Goal: Task Accomplishment & Management: Manage account settings

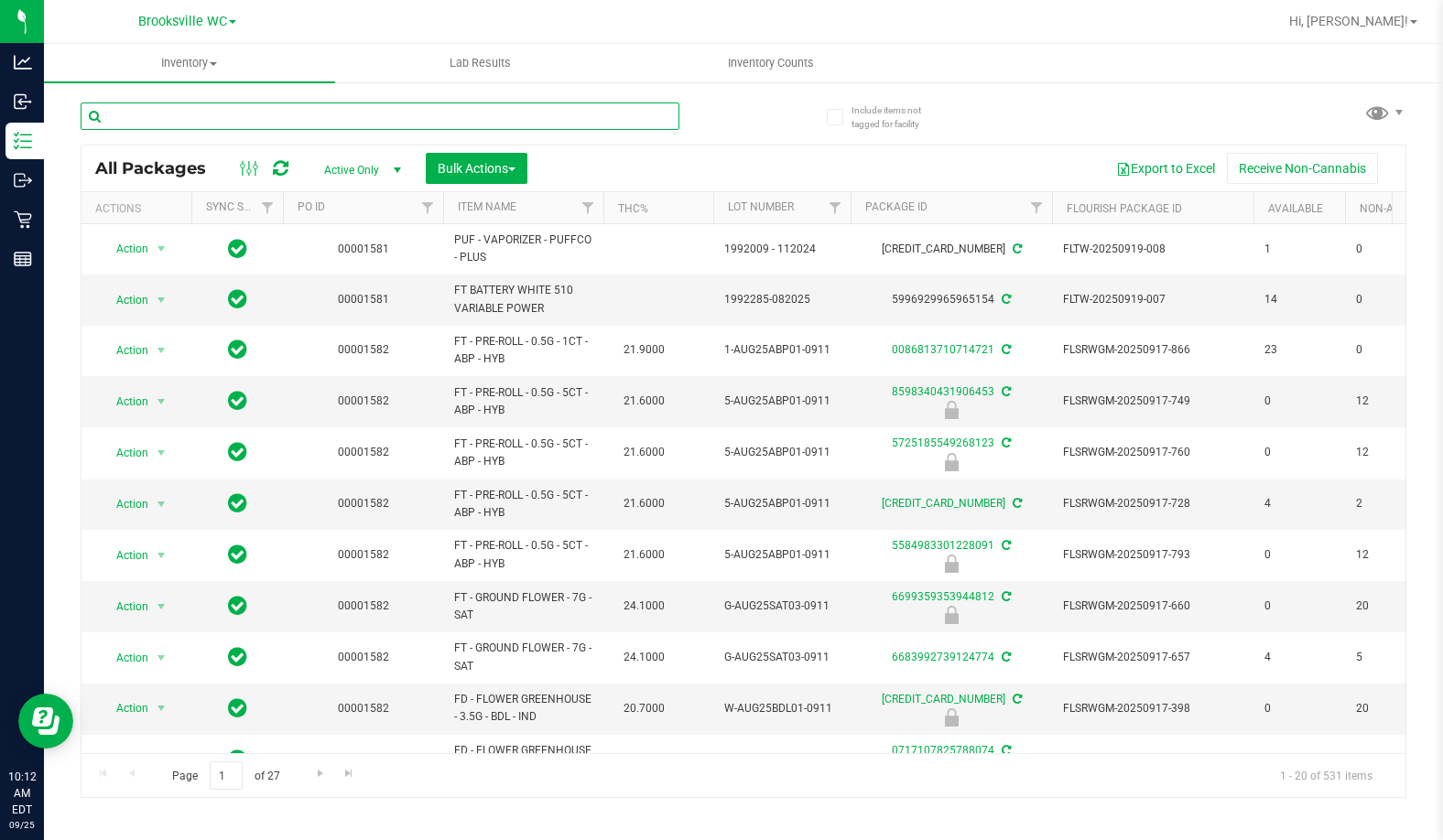
click at [473, 119] on input "text" at bounding box center [380, 115] width 599 height 28
type input "pgp"
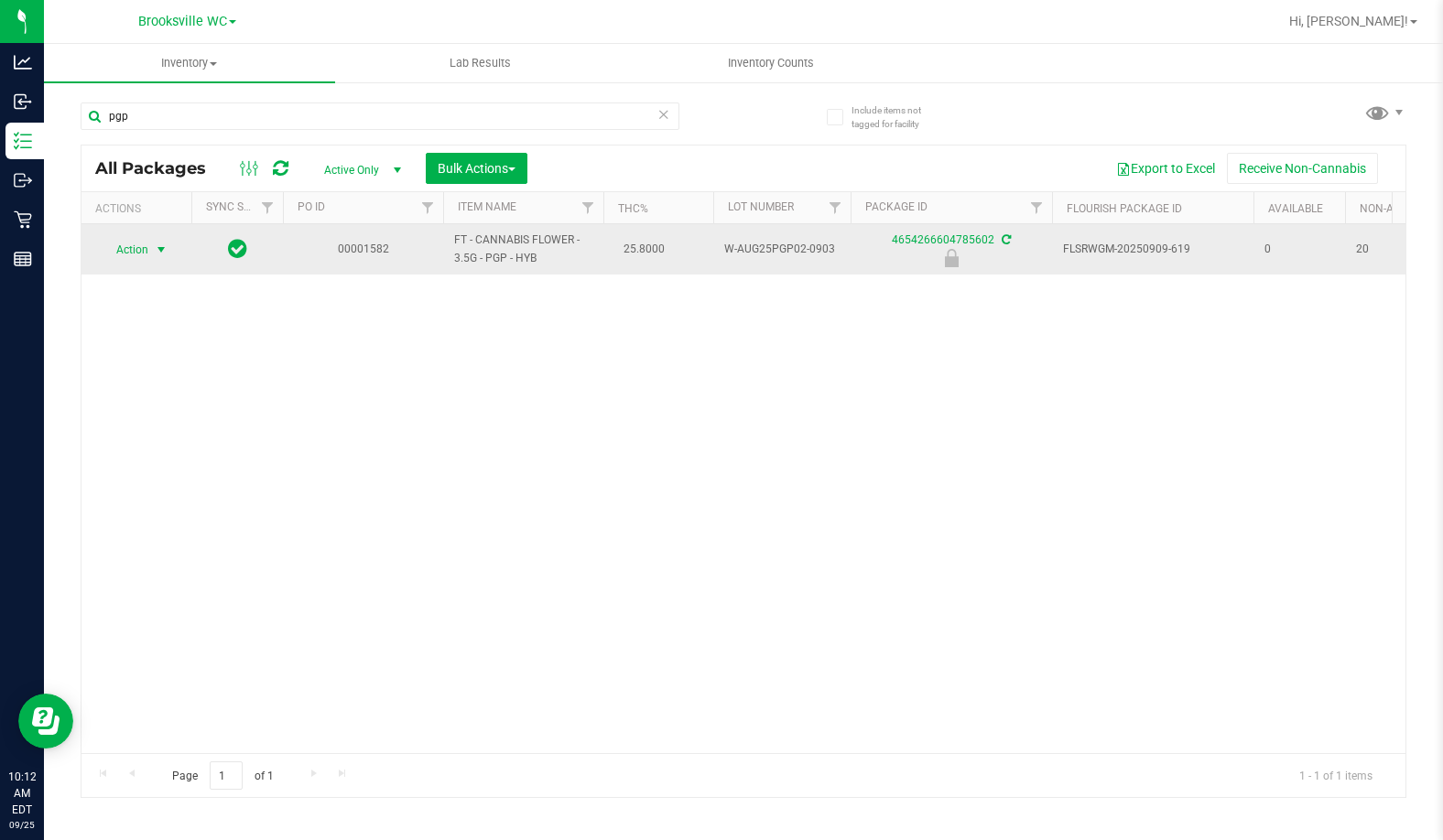
click at [159, 243] on span "select" at bounding box center [160, 249] width 14 height 14
click at [917, 242] on link "4654266604785602" at bounding box center [942, 239] width 102 height 12
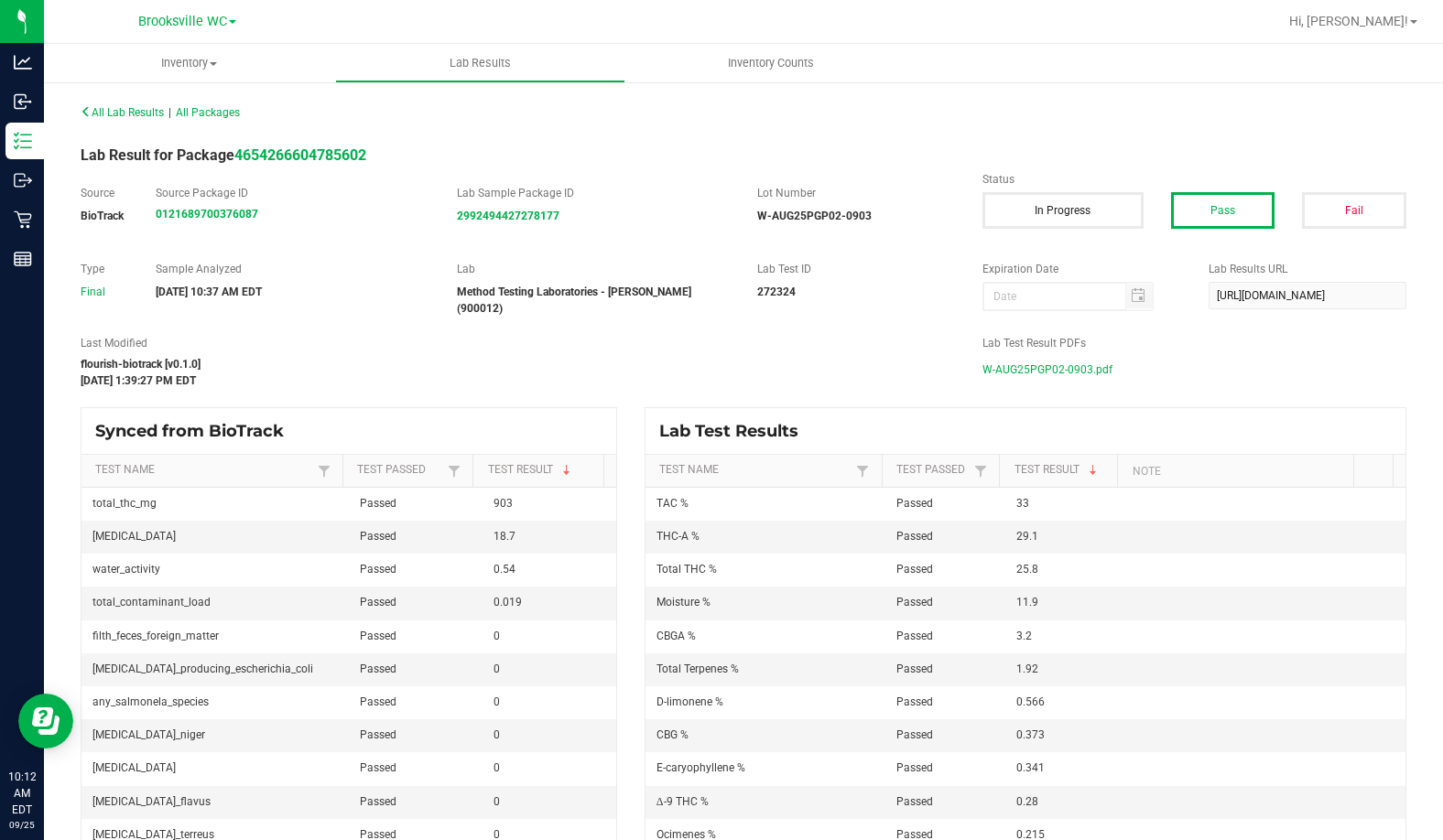
click at [1044, 359] on span "W-AUG25PGP02-0903.pdf" at bounding box center [1047, 369] width 130 height 28
click at [152, 113] on span "All Lab Results" at bounding box center [121, 112] width 83 height 12
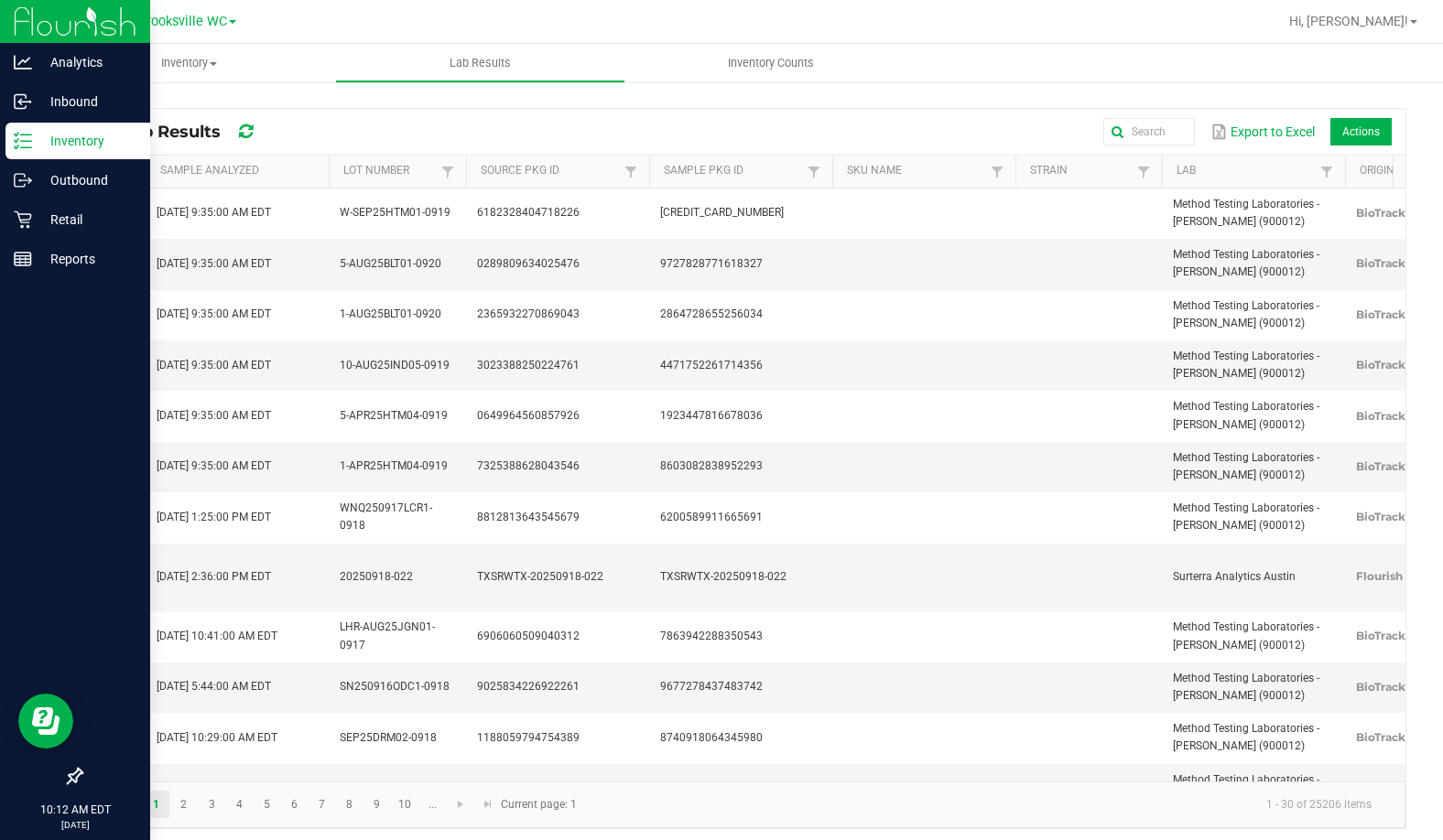
click at [63, 135] on p "Inventory" at bounding box center [87, 140] width 110 height 22
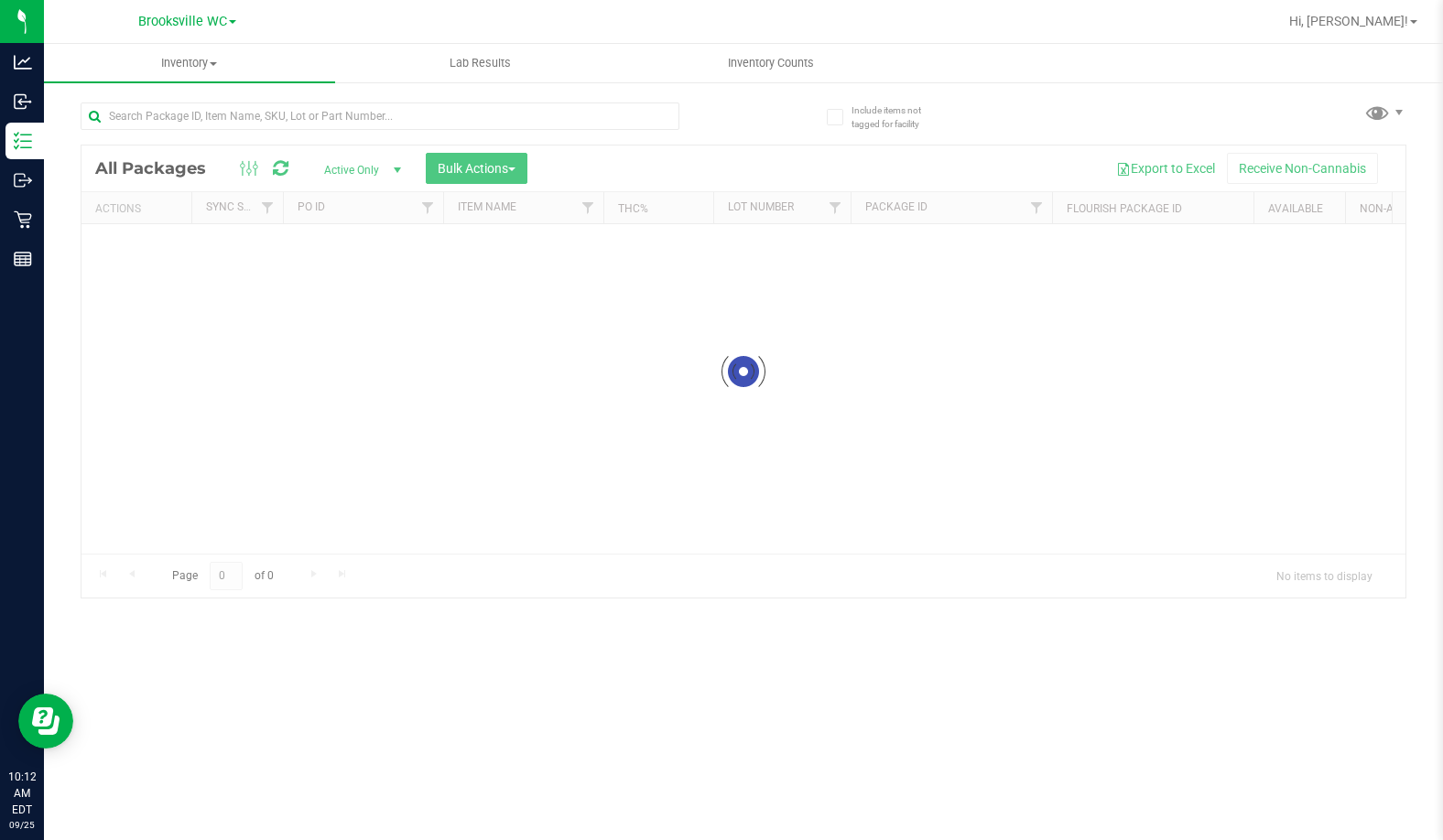
click at [743, 117] on div "Loading... All Packages Active Only Active Only Lab Samples Locked All External…" at bounding box center [743, 341] width 1326 height 513
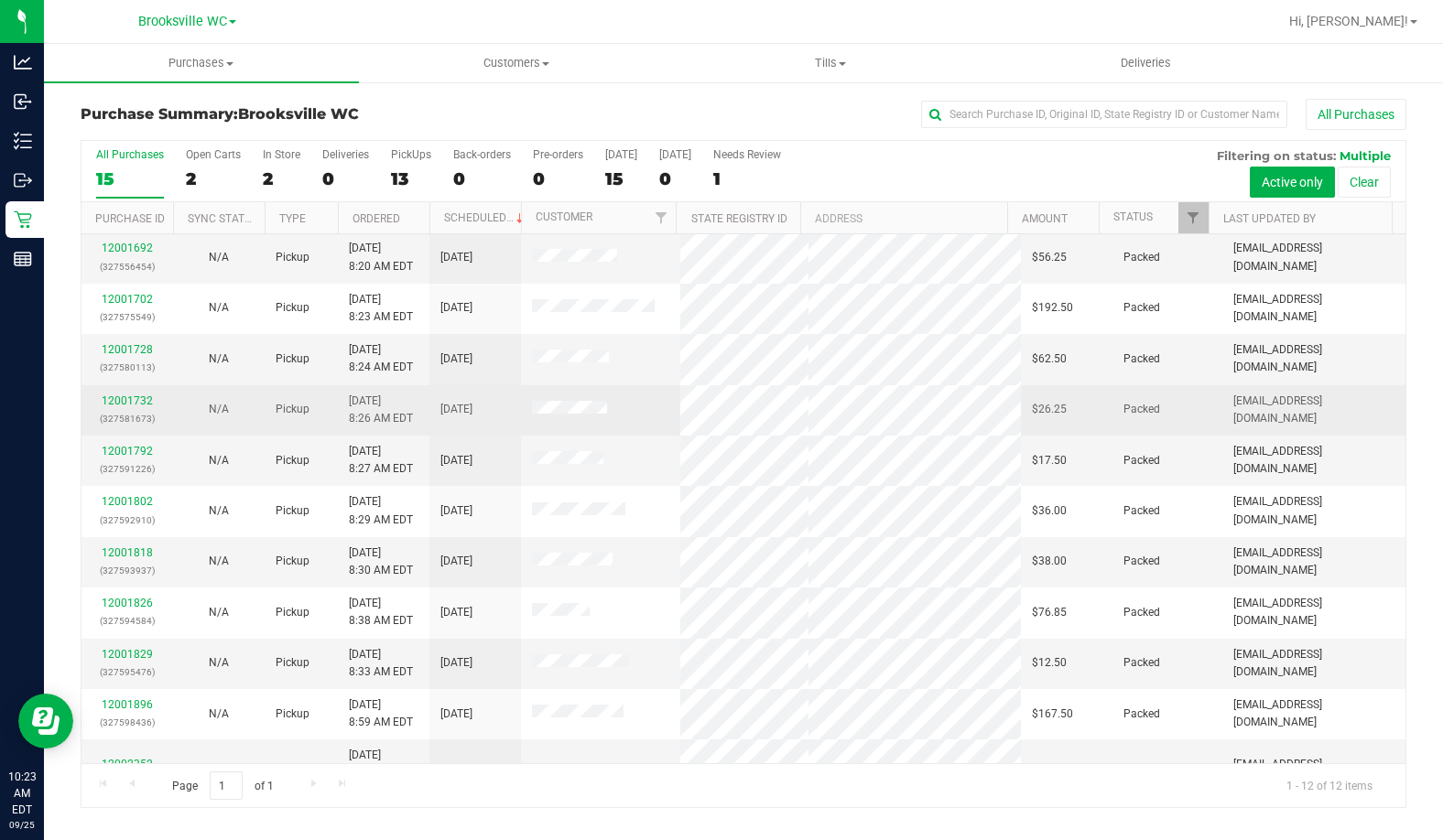
scroll to position [79, 0]
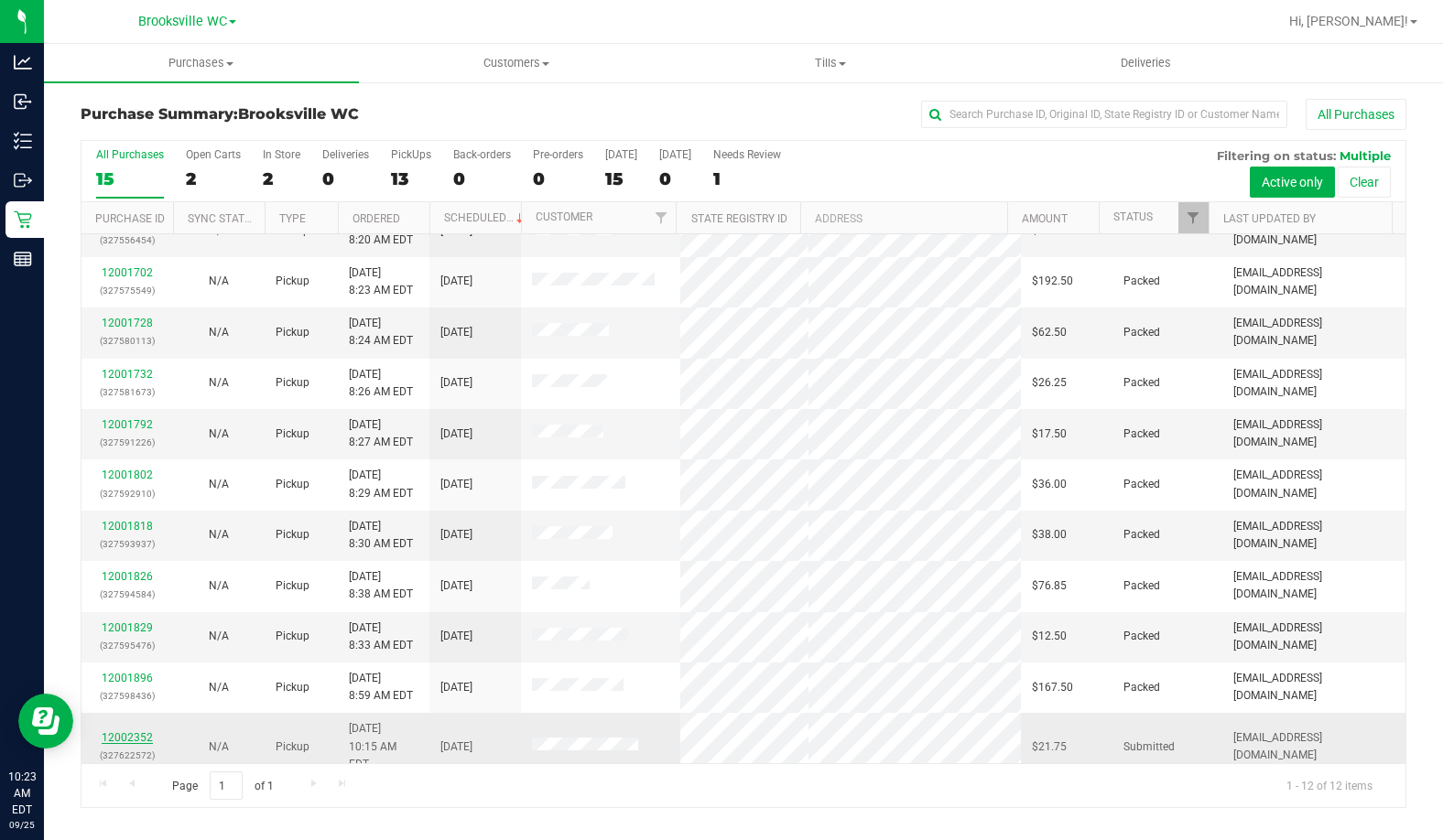
click at [128, 731] on link "12002352" at bounding box center [128, 737] width 52 height 12
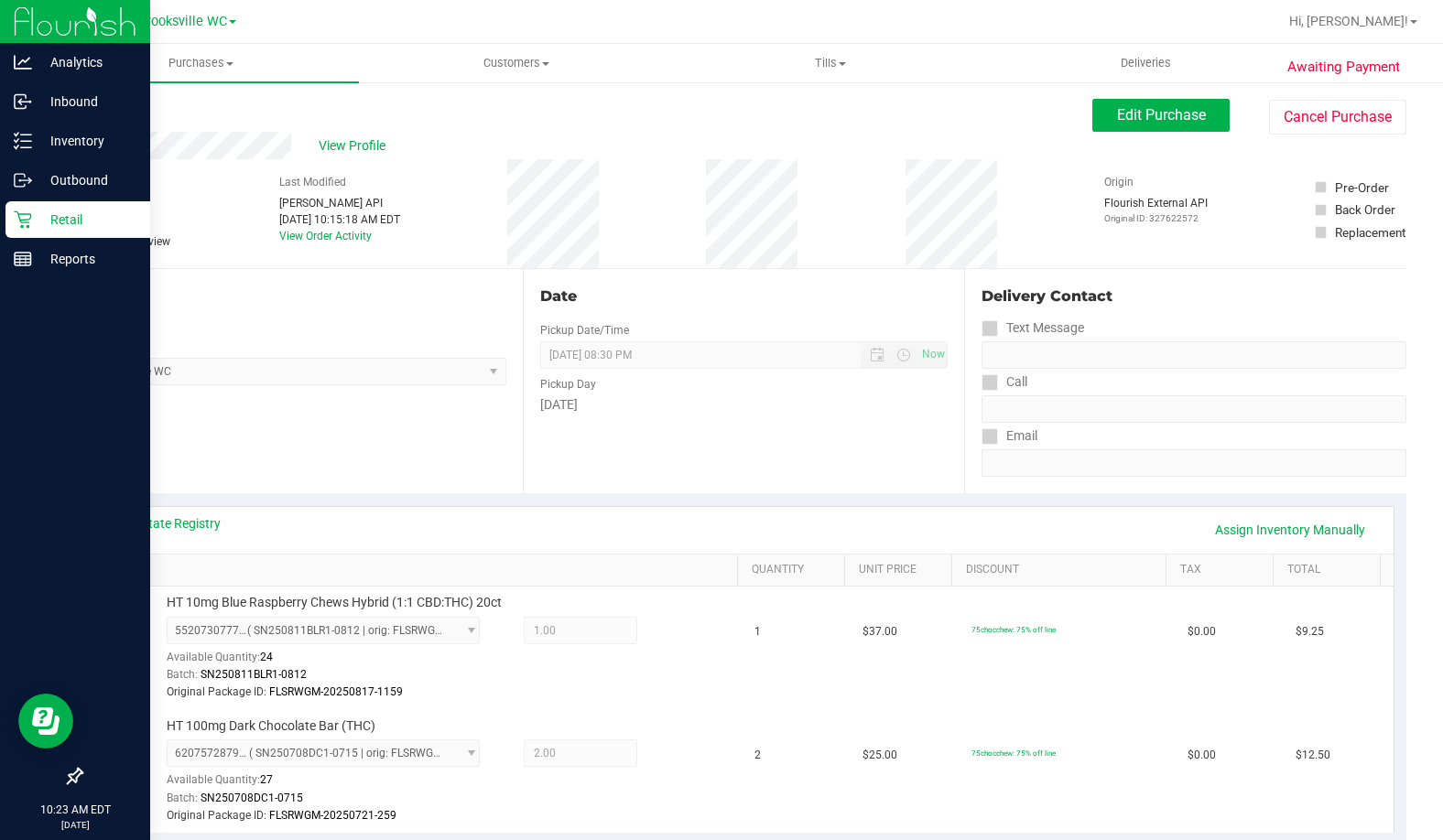
click at [27, 225] on icon at bounding box center [22, 219] width 18 height 18
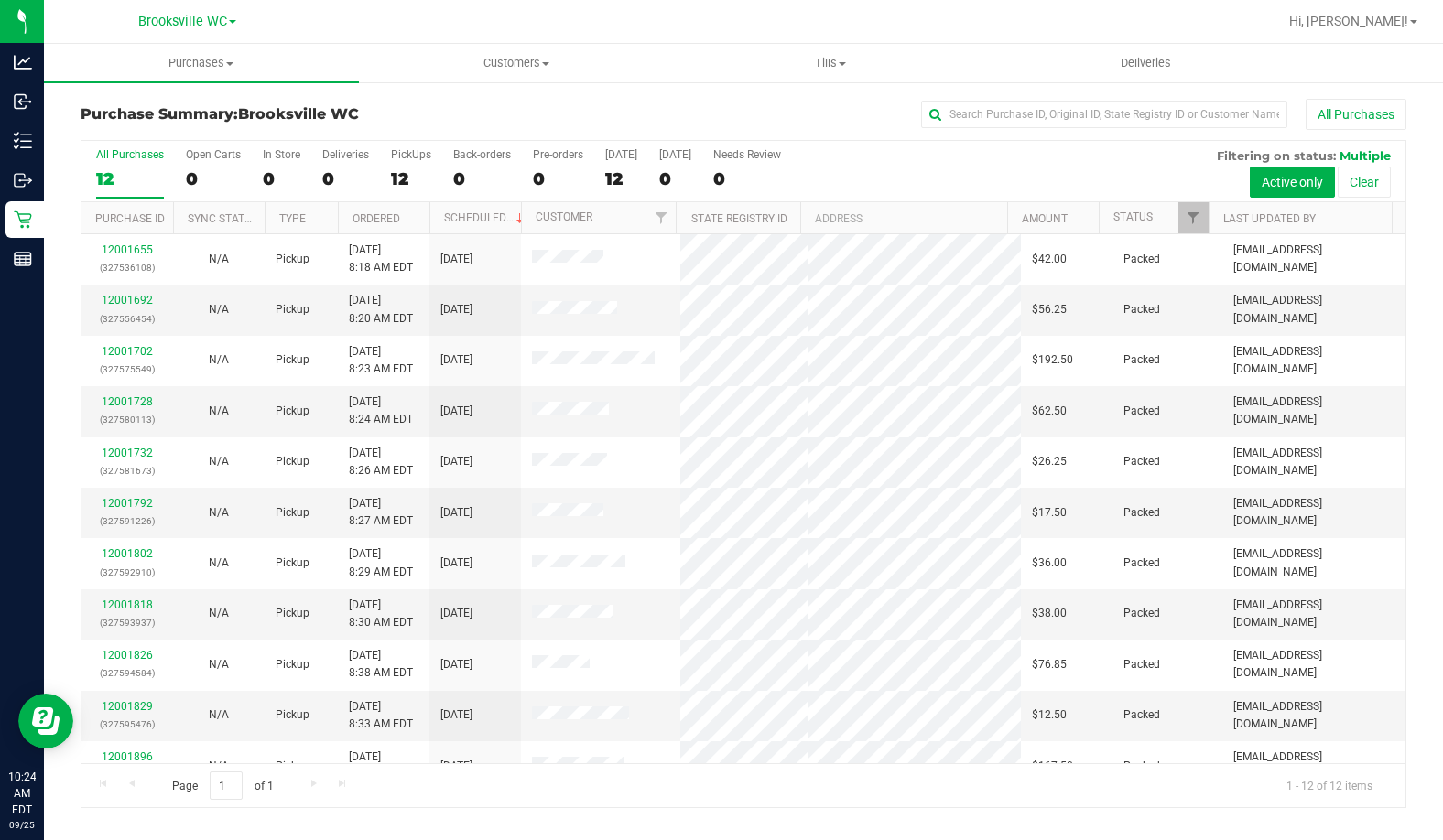
click at [667, 115] on div "All Purchases" at bounding box center [964, 114] width 883 height 31
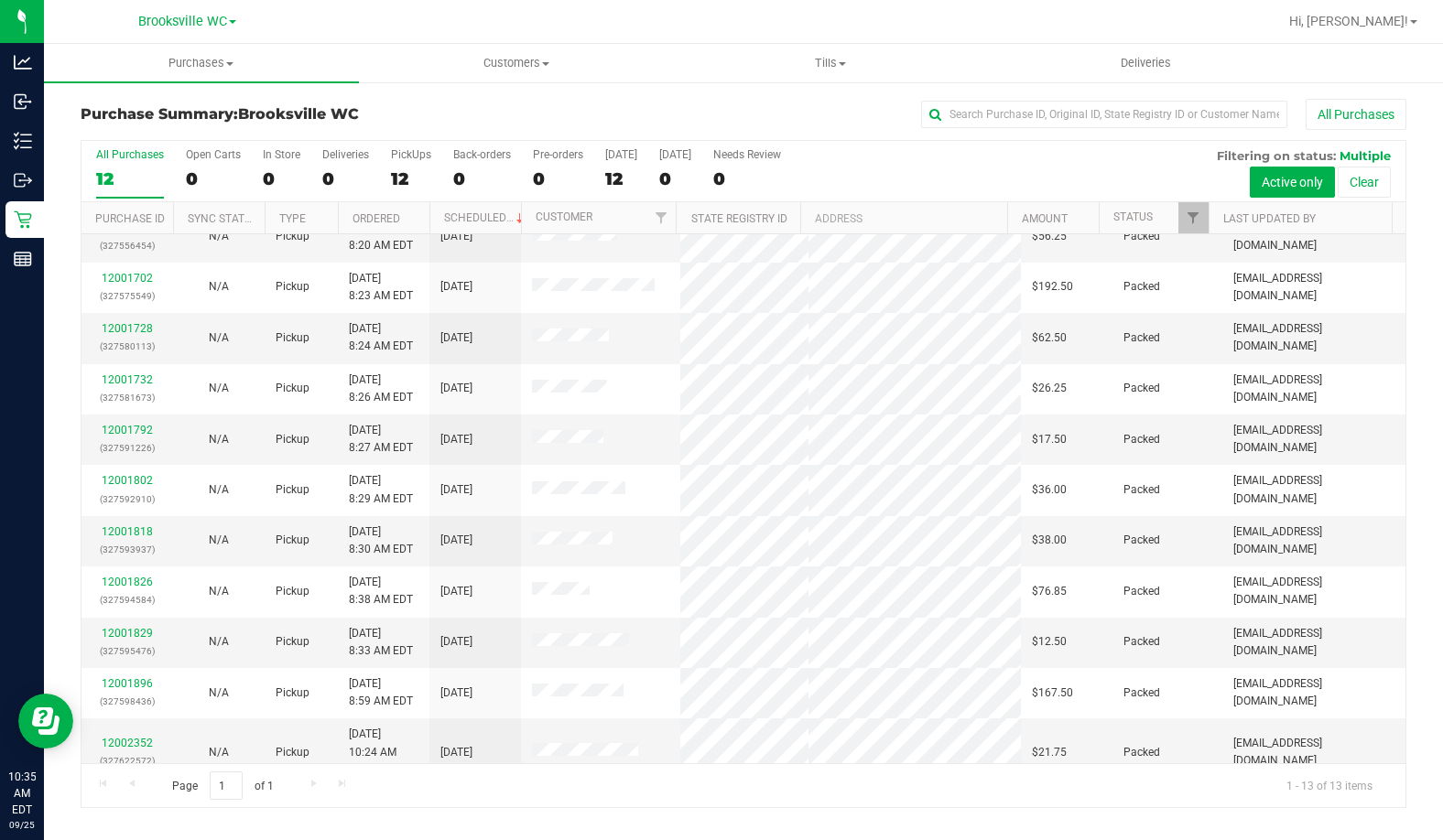
scroll to position [129, 0]
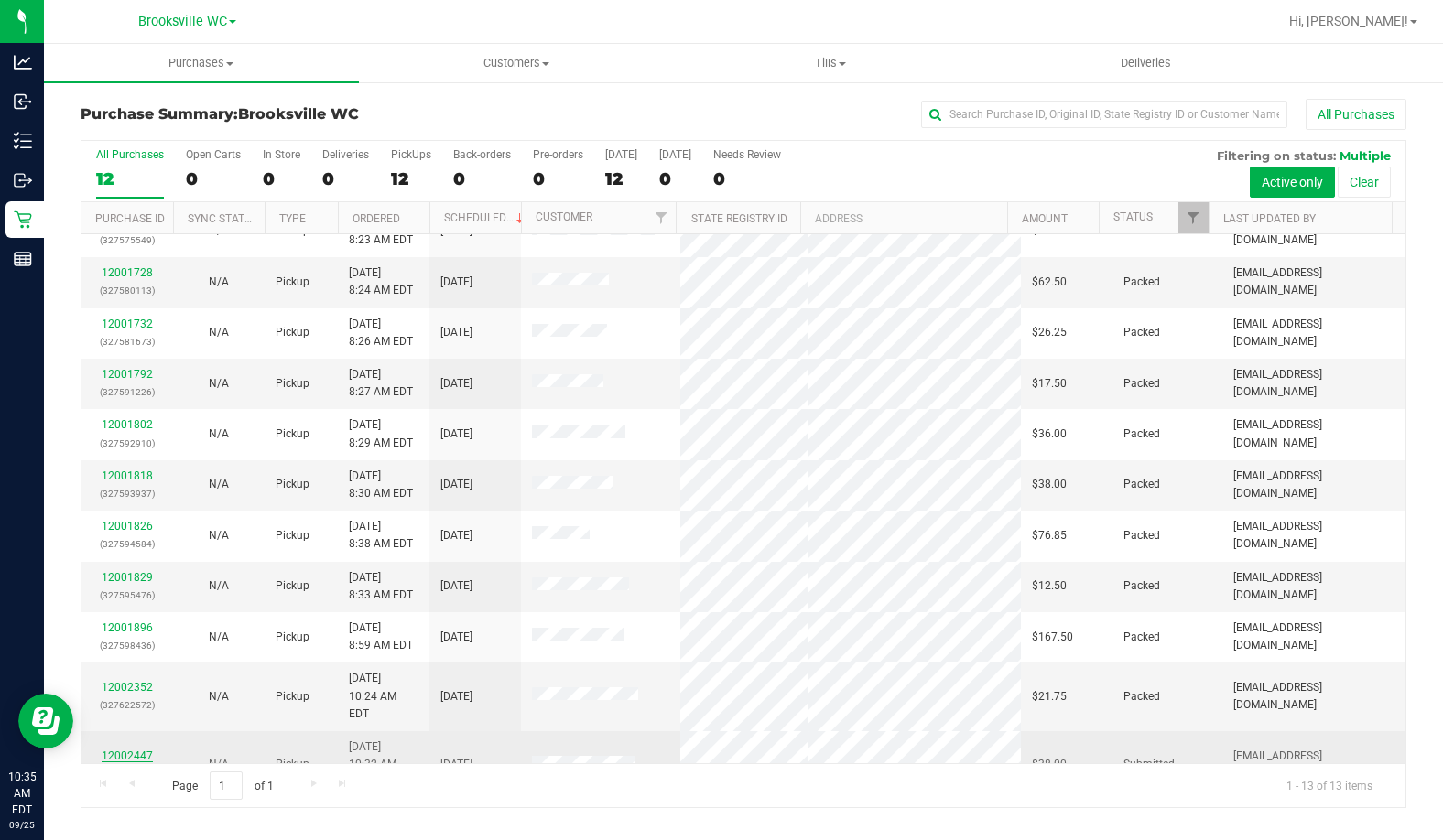
click at [114, 749] on link "12002447" at bounding box center [128, 755] width 52 height 12
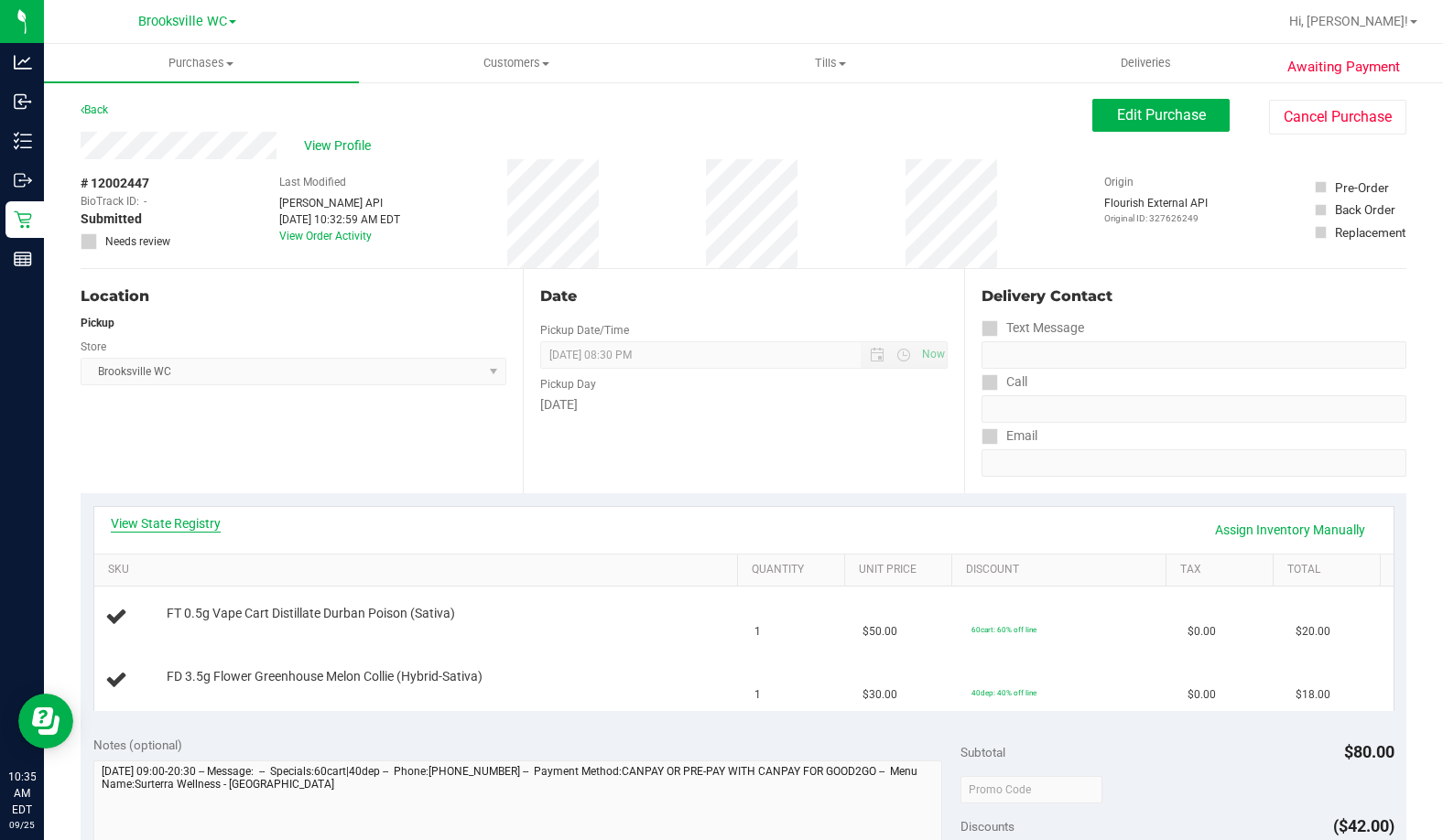
click at [157, 523] on link "View State Registry" at bounding box center [165, 522] width 110 height 18
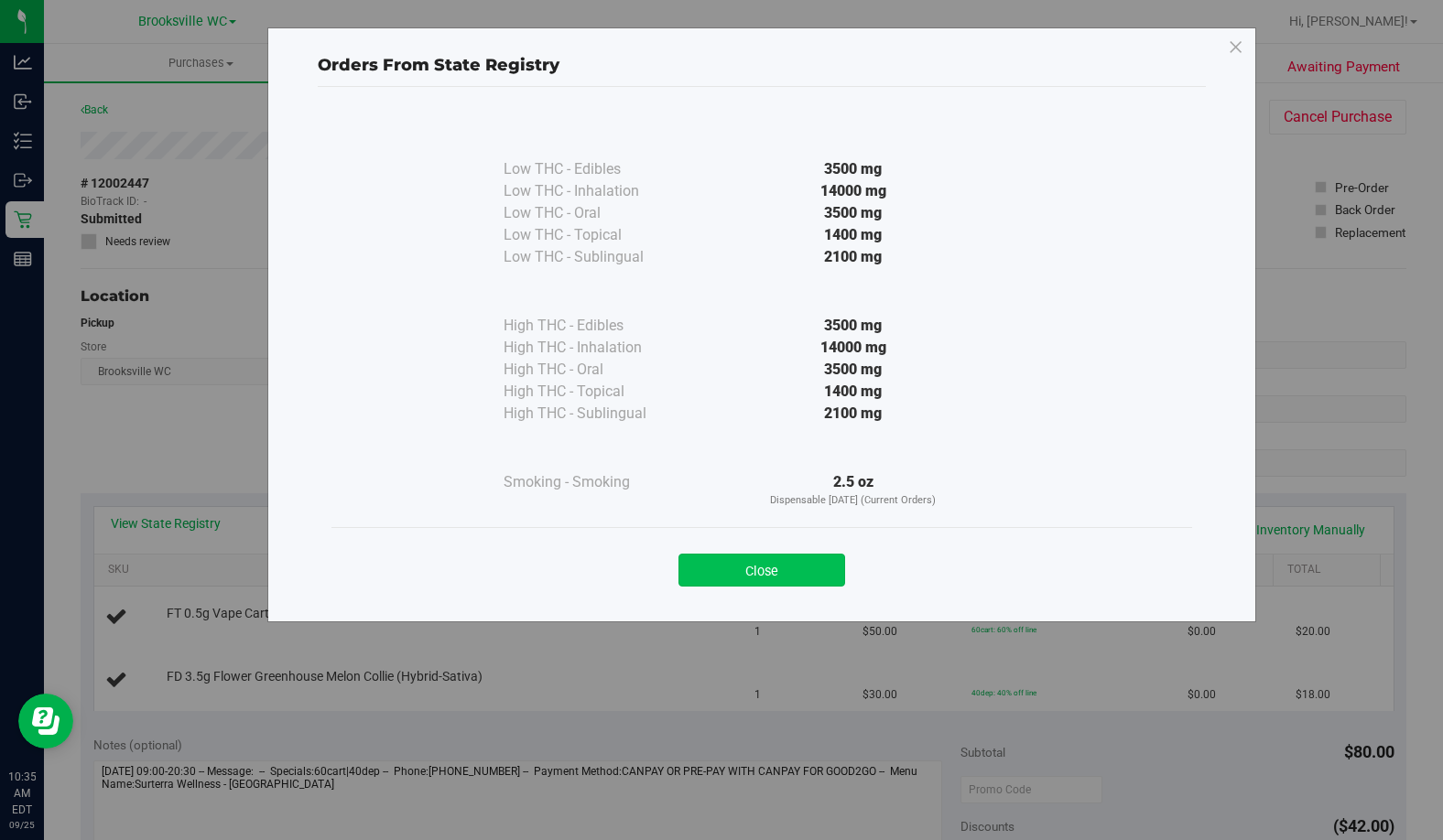
click at [755, 562] on button "Close" at bounding box center [761, 570] width 167 height 33
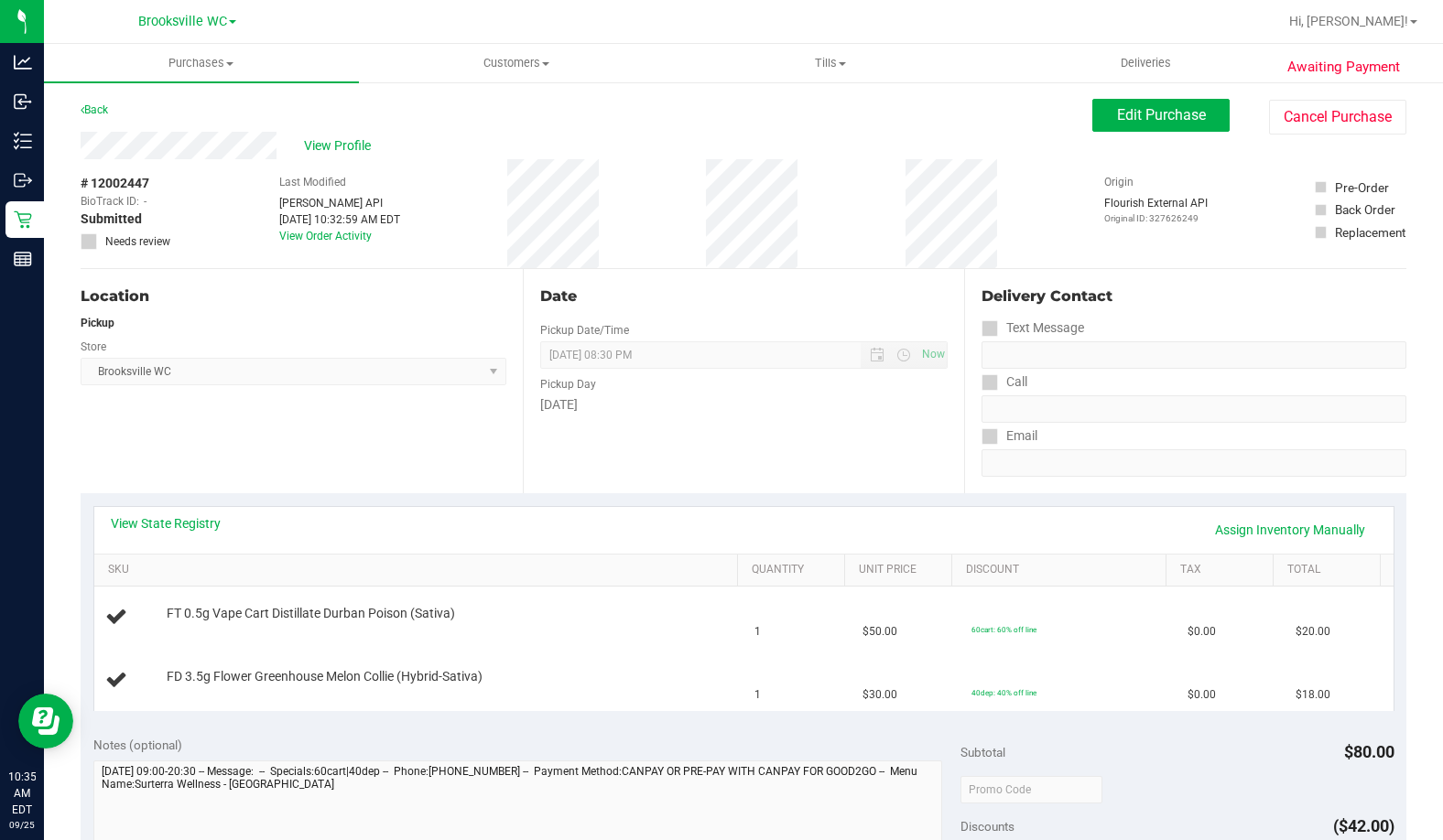
click at [723, 452] on div "Date Pickup Date/Time [DATE] Now [DATE] 08:30 PM Now Pickup Day [DATE]" at bounding box center [744, 380] width 443 height 224
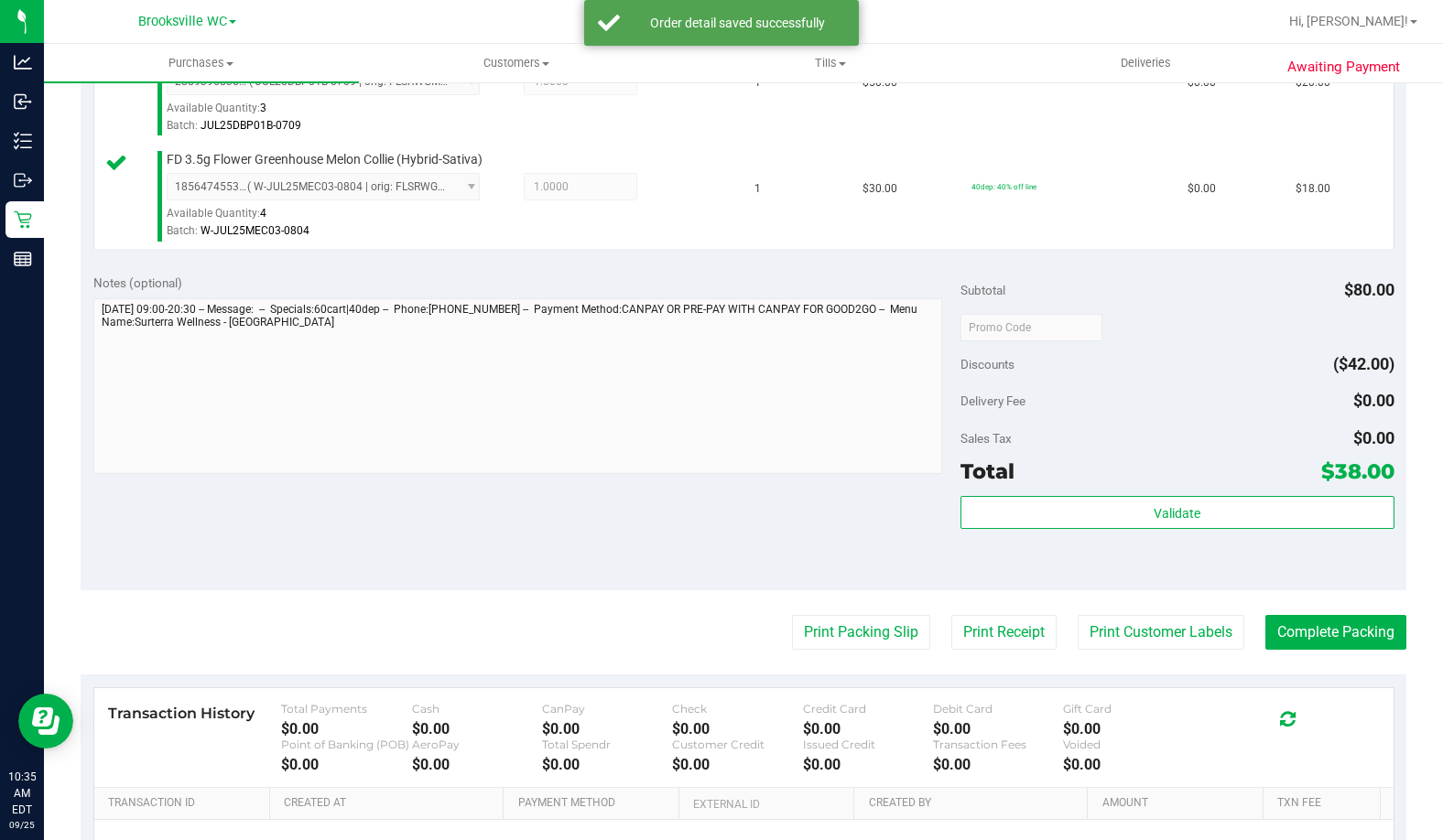
scroll to position [732, 0]
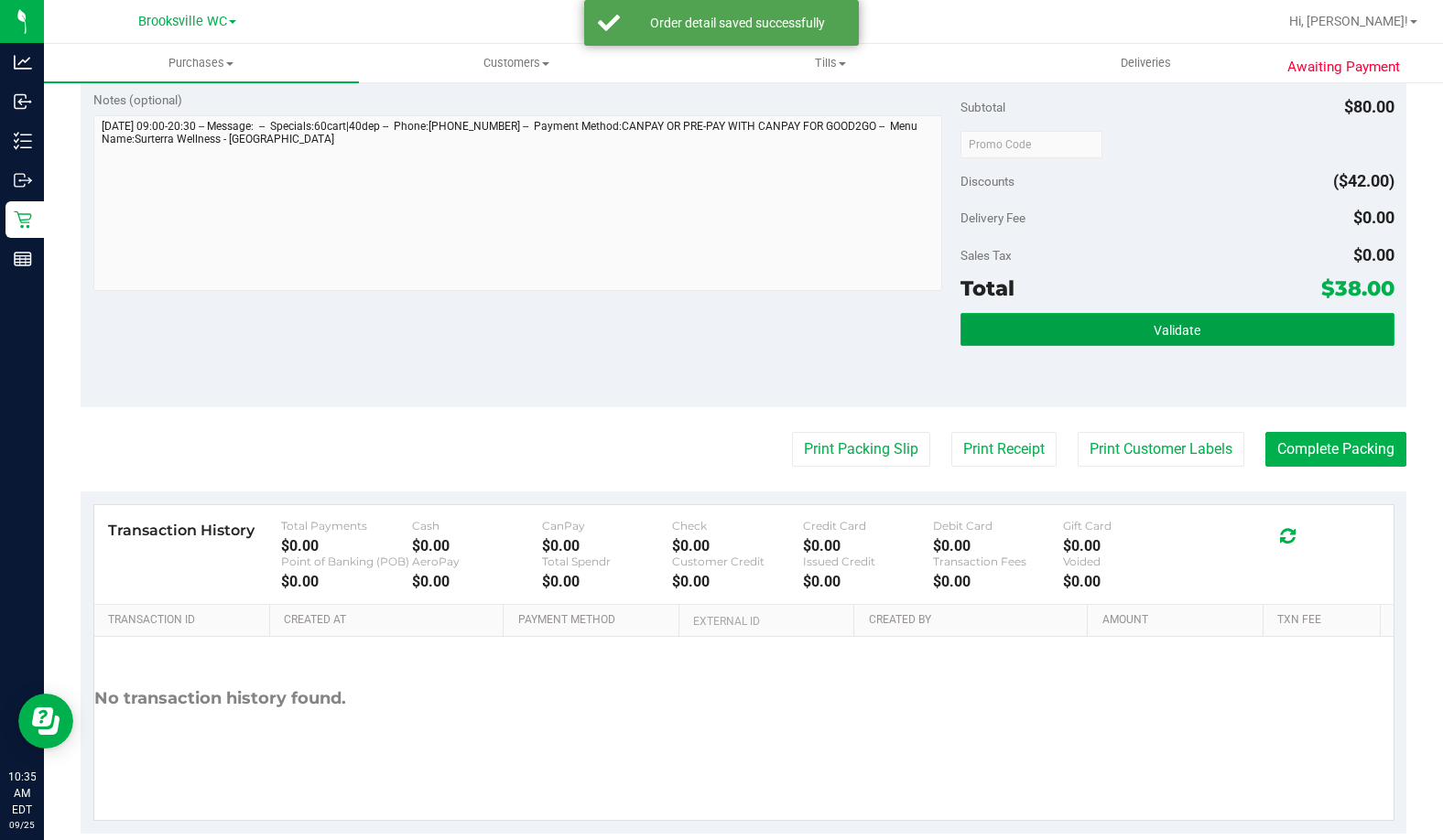
click at [1120, 328] on button "Validate" at bounding box center [1177, 329] width 434 height 33
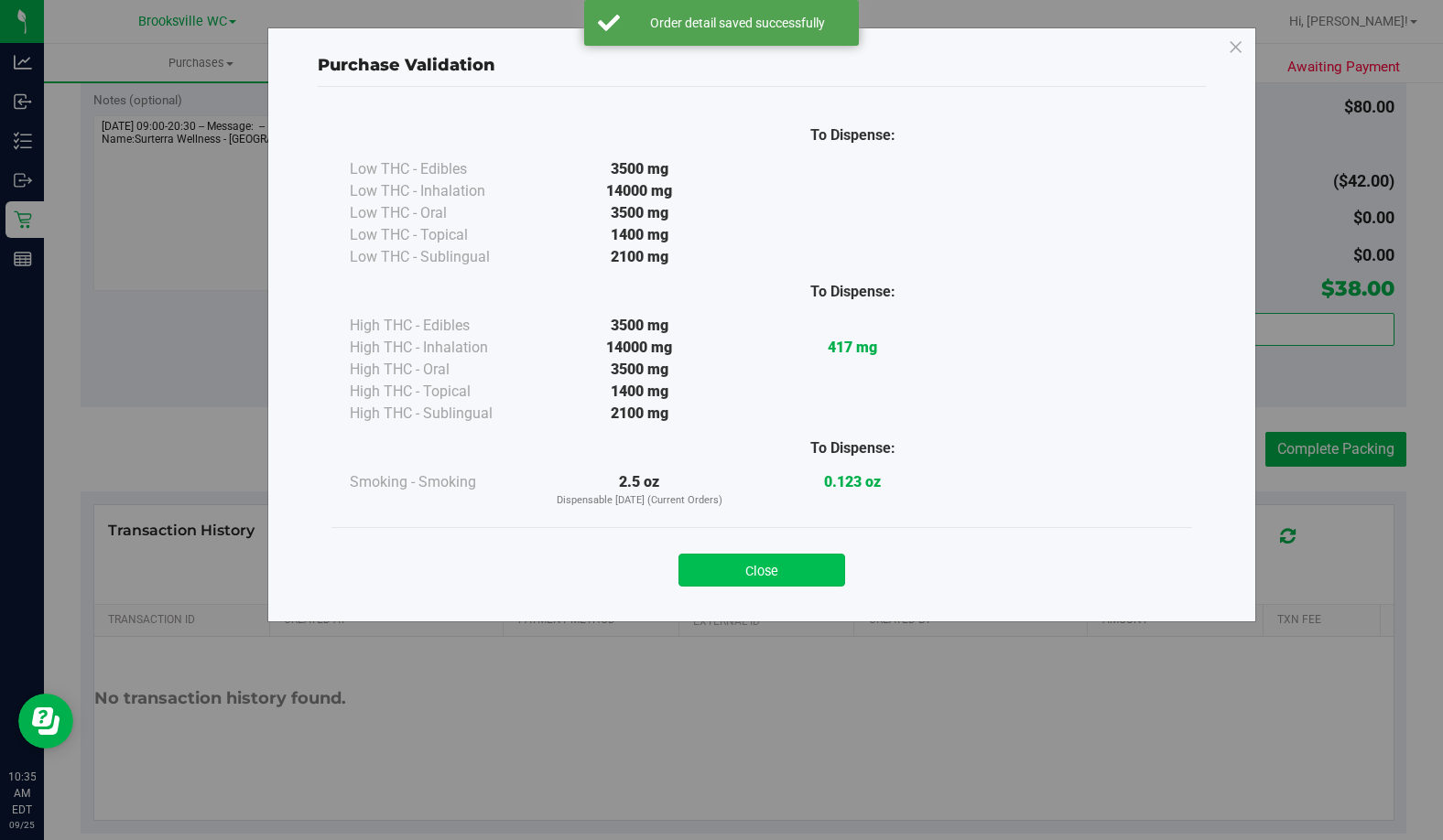
click at [770, 576] on button "Close" at bounding box center [761, 570] width 167 height 33
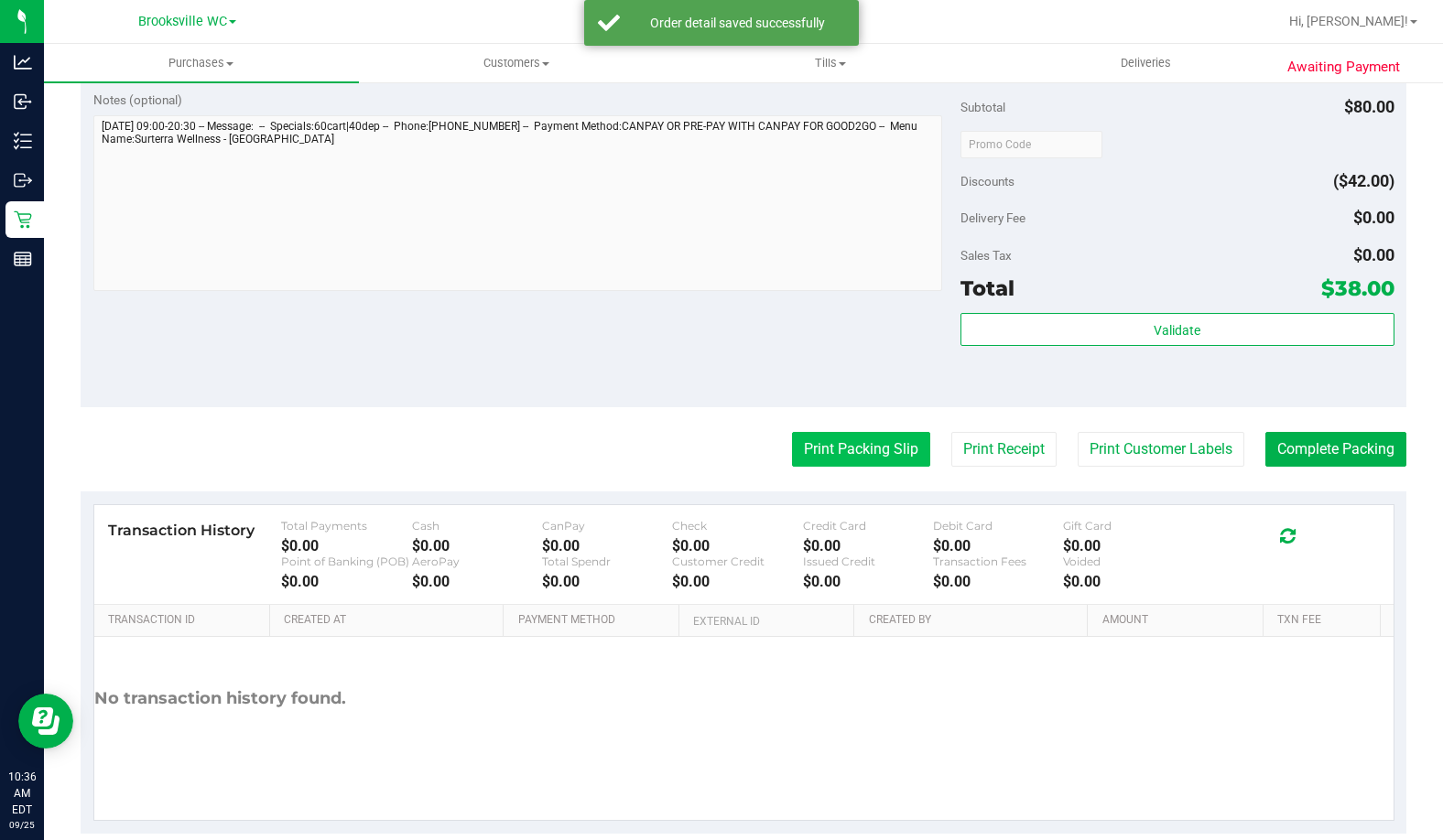
click at [851, 452] on button "Print Packing Slip" at bounding box center [860, 449] width 138 height 34
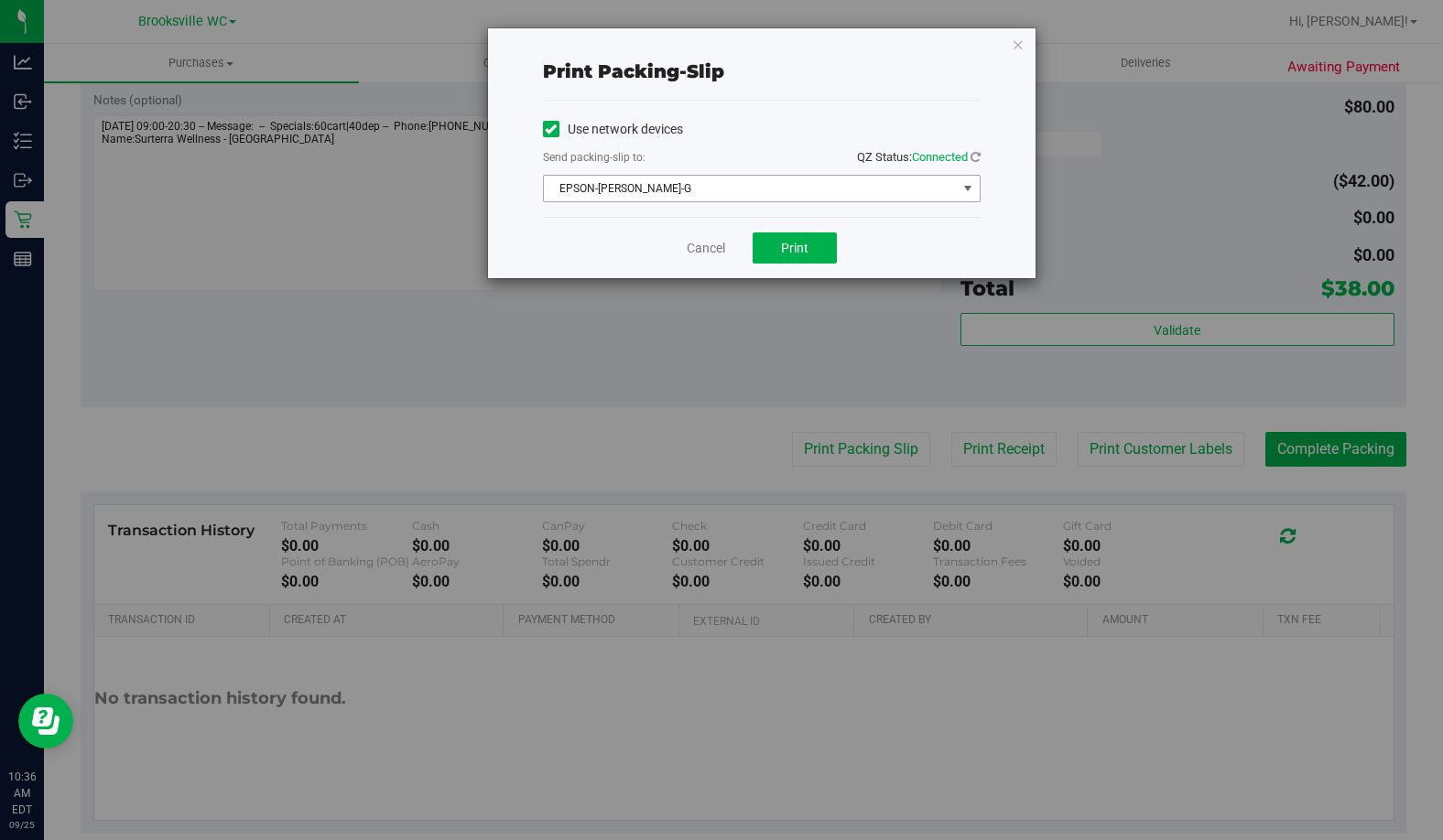
click at [794, 187] on span "EPSON-[PERSON_NAME]-G" at bounding box center [750, 188] width 413 height 26
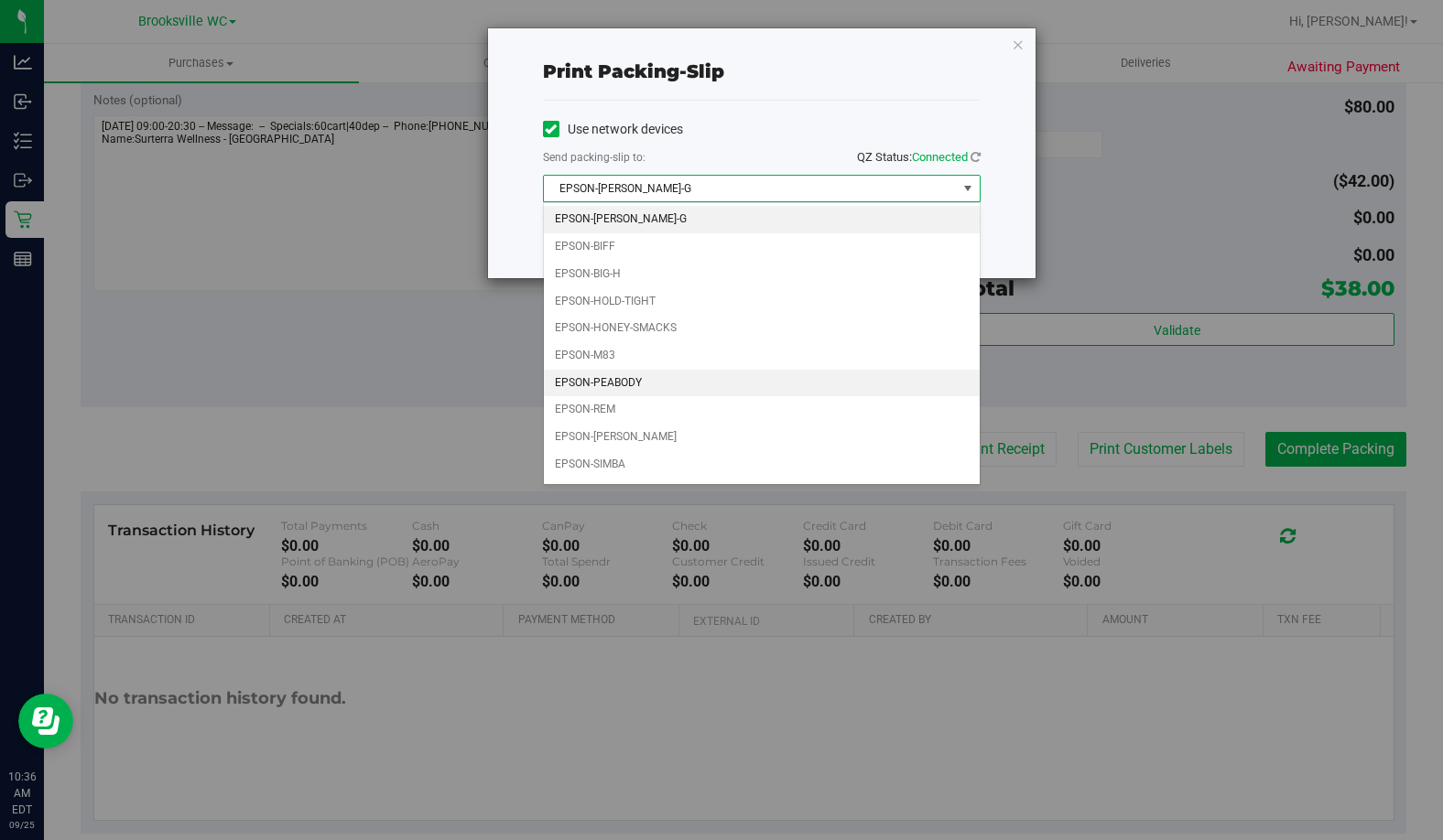
click at [687, 385] on li "EPSON-PEABODY" at bounding box center [761, 383] width 436 height 28
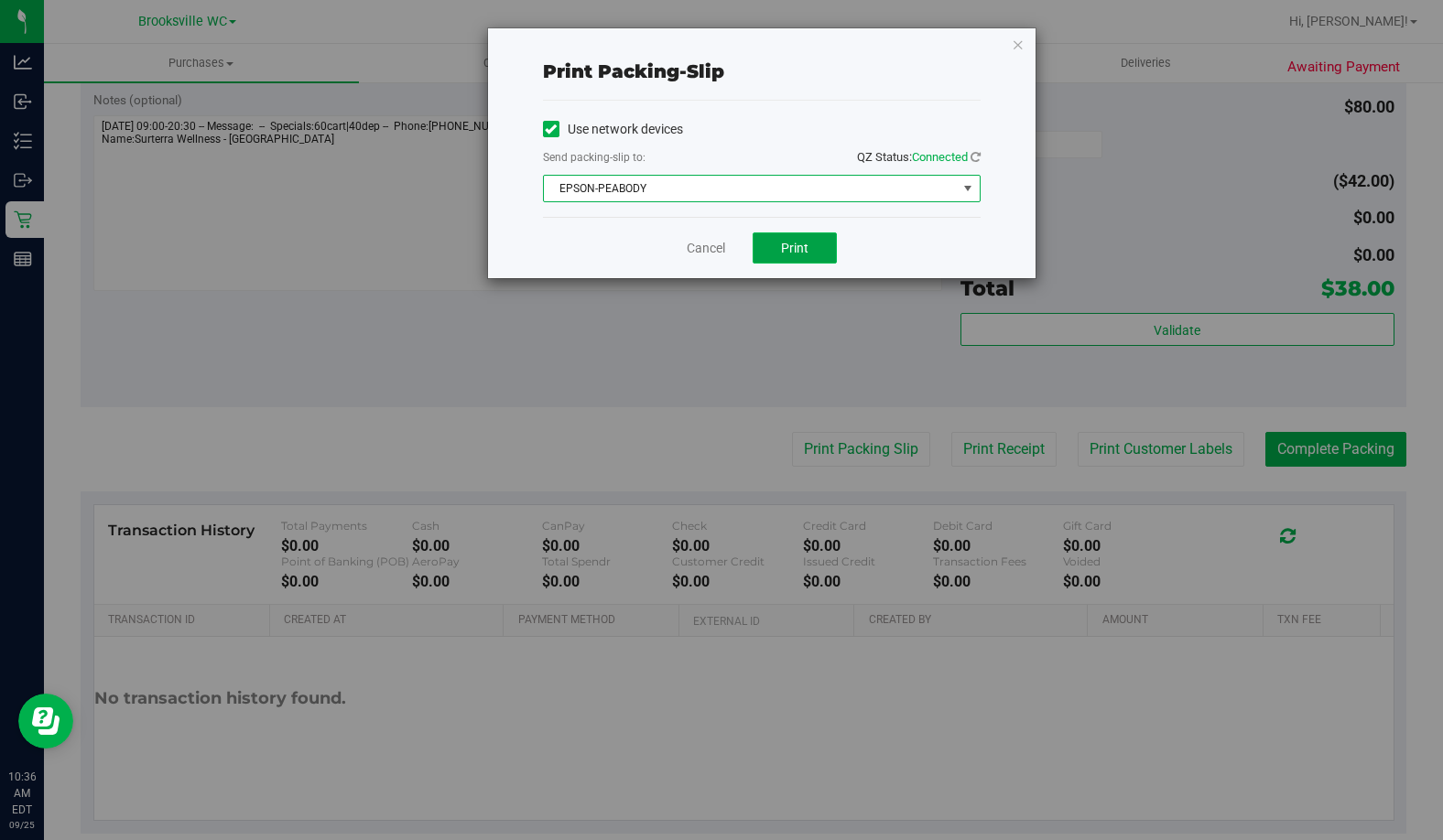
click at [808, 254] on span "Print" at bounding box center [794, 247] width 28 height 14
click at [700, 254] on link "Cancel" at bounding box center [706, 249] width 38 height 19
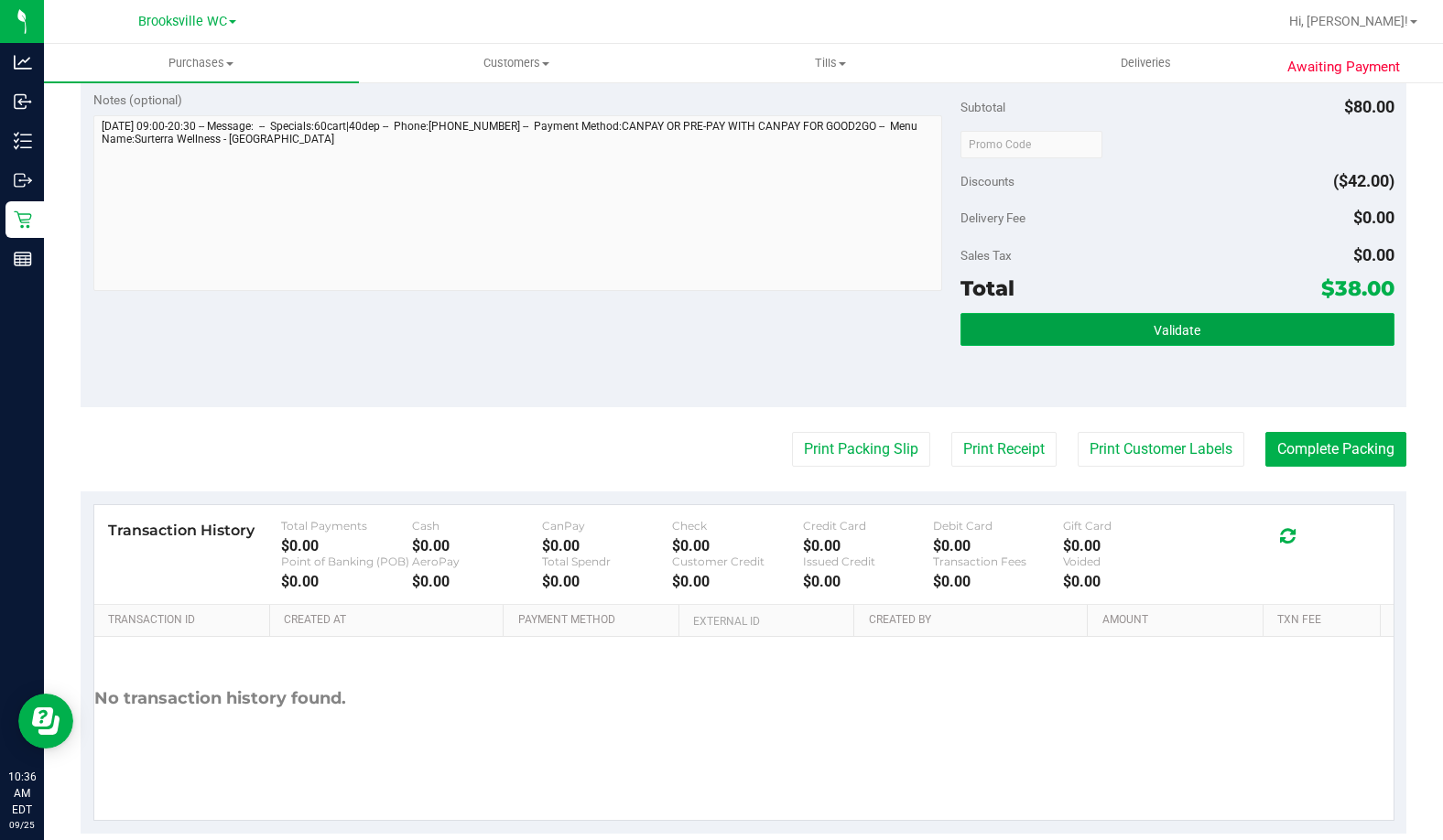
click at [1216, 323] on button "Validate" at bounding box center [1177, 329] width 434 height 33
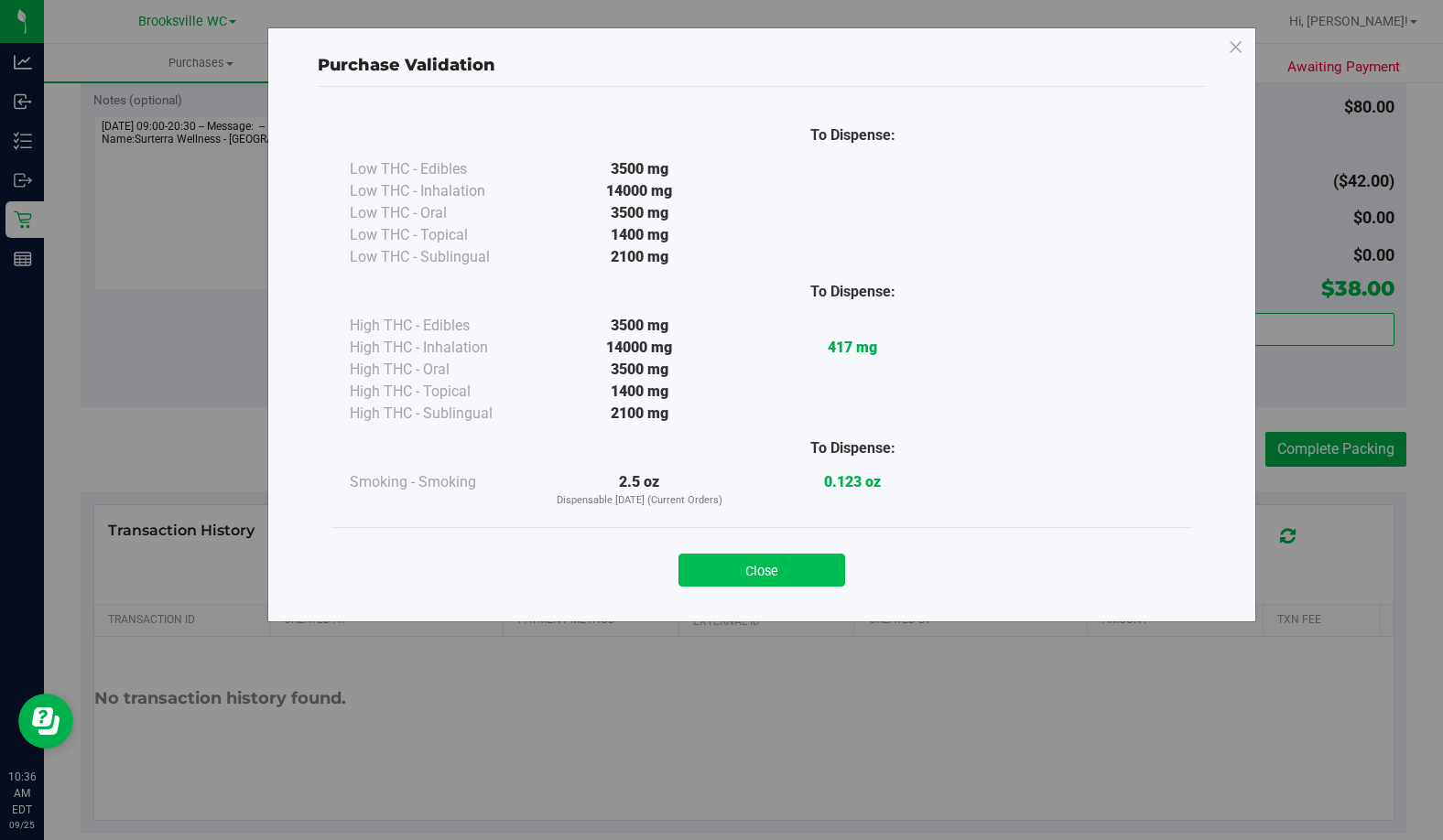
click at [743, 560] on button "Close" at bounding box center [761, 570] width 167 height 33
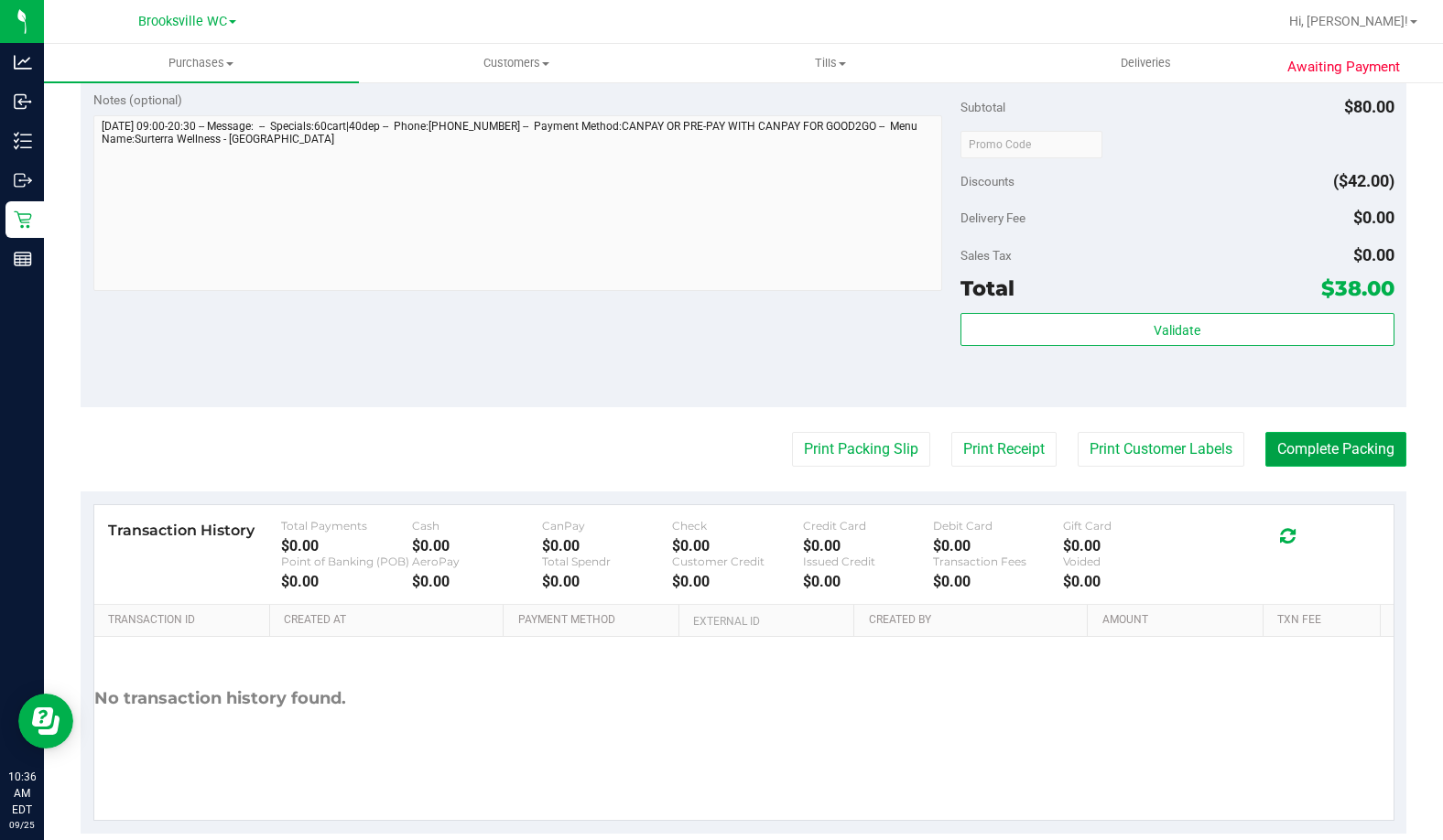
click at [1327, 448] on button "Complete Packing" at bounding box center [1335, 449] width 141 height 34
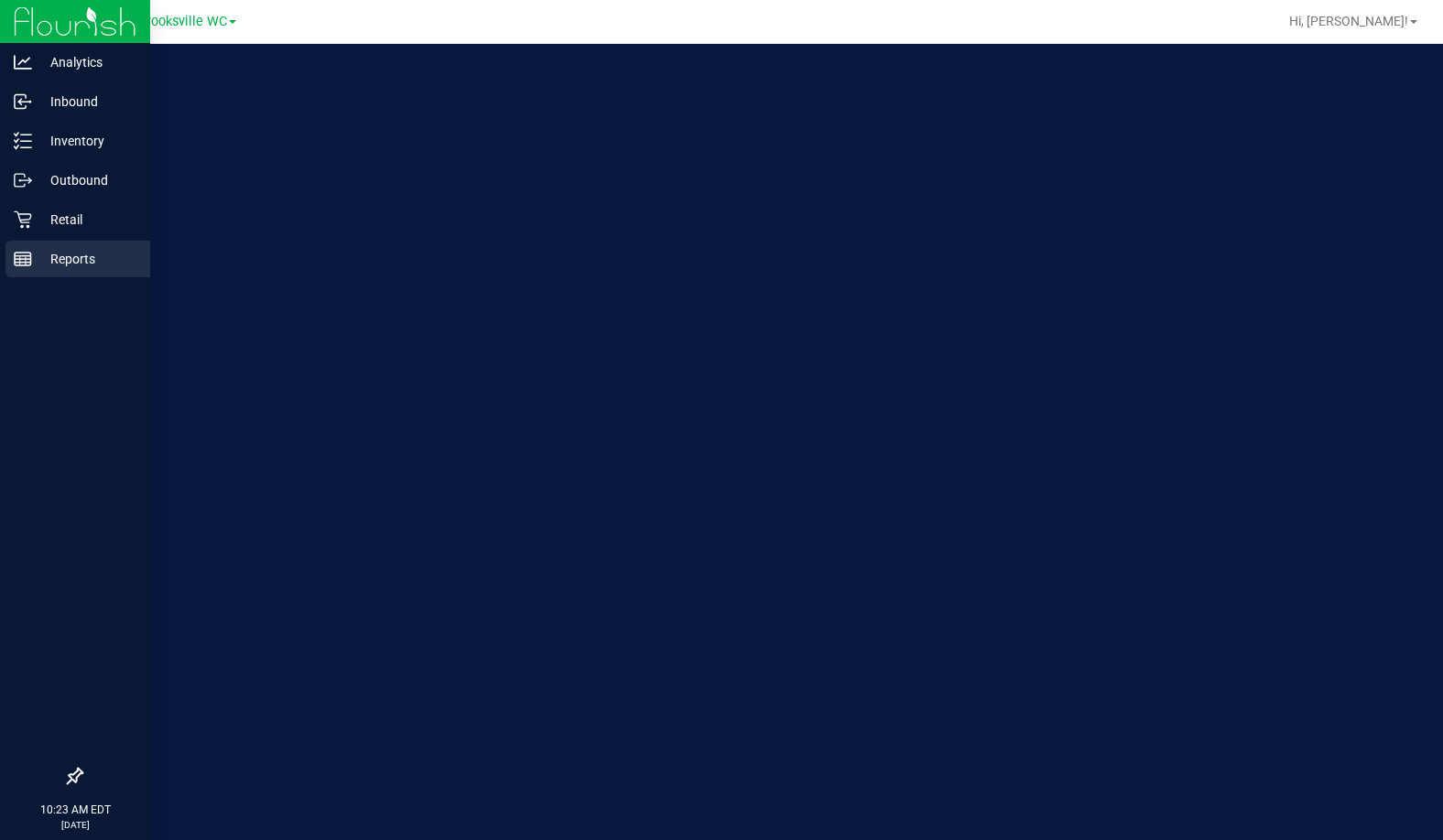
click at [47, 252] on p "Reports" at bounding box center [87, 258] width 110 height 22
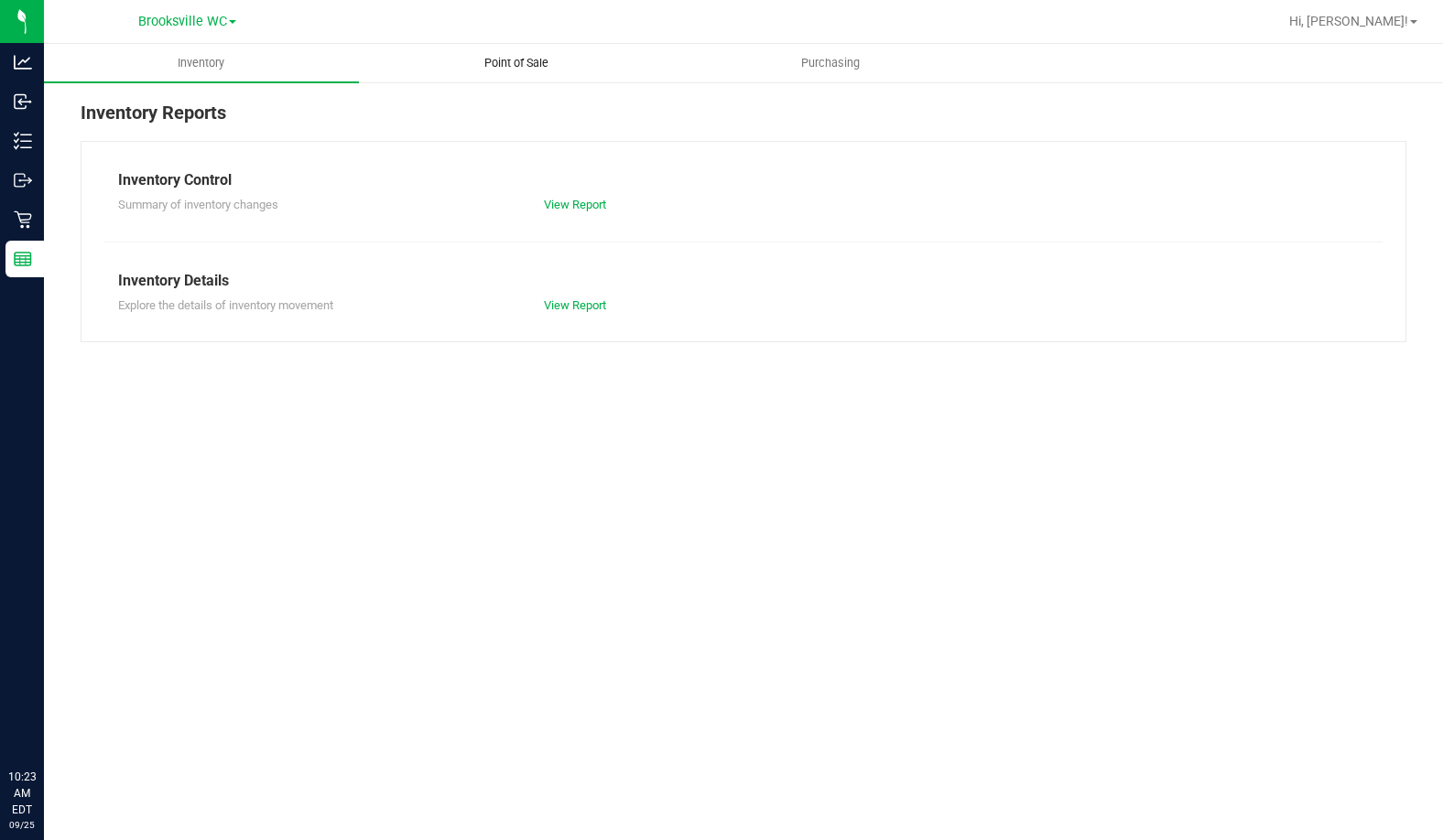
click at [529, 64] on span "Point of Sale" at bounding box center [516, 63] width 113 height 16
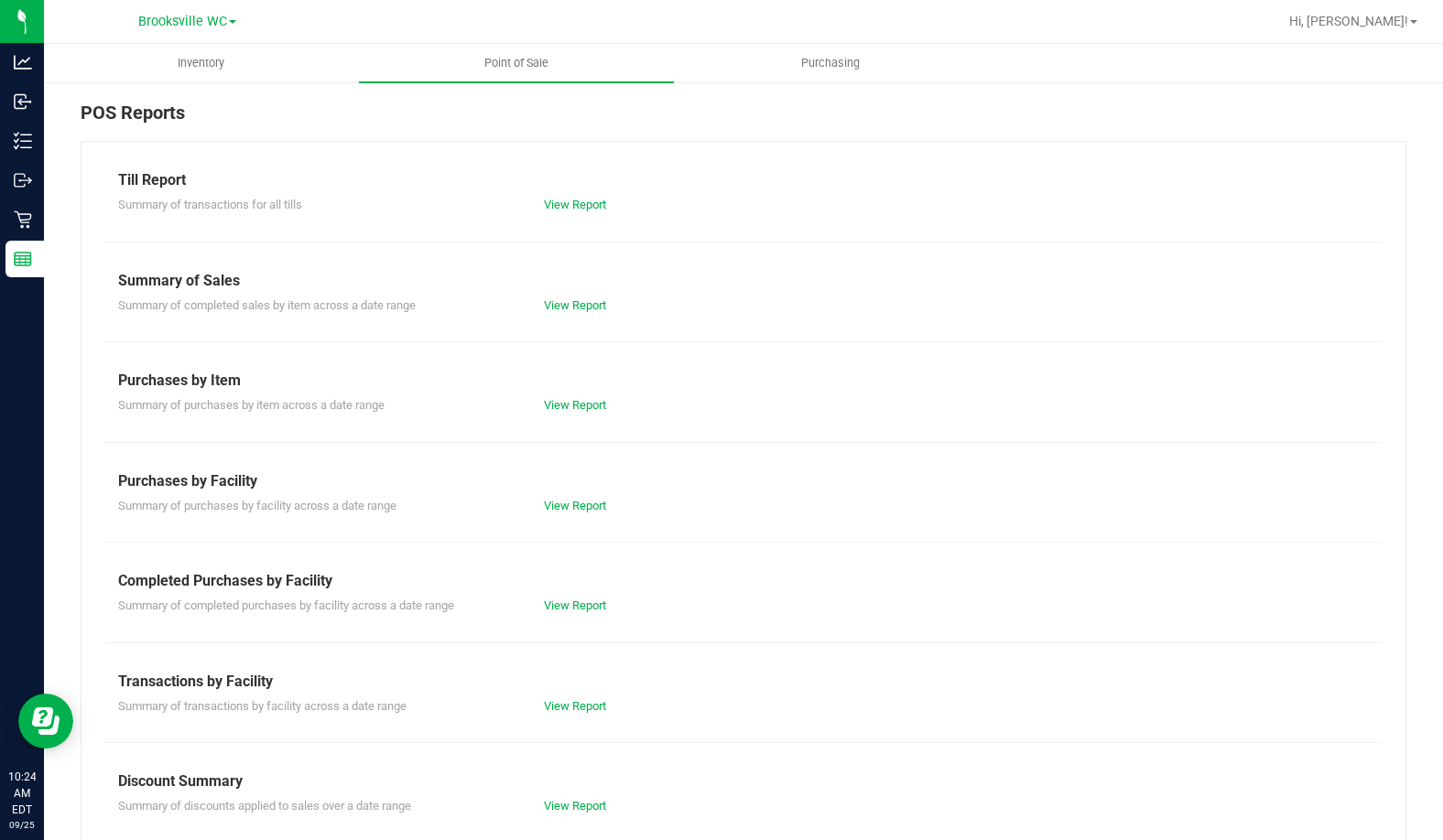
click at [404, 112] on div "POS Reports" at bounding box center [743, 120] width 1326 height 42
